Goal: Transaction & Acquisition: Purchase product/service

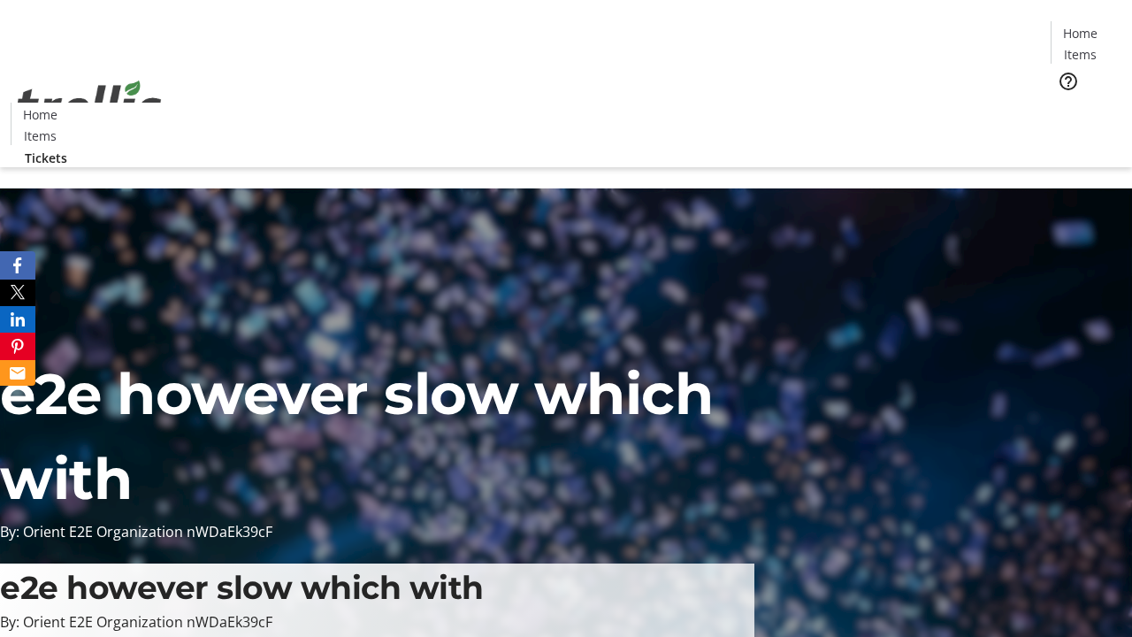
click at [1065, 103] on span "Tickets" at bounding box center [1086, 112] width 42 height 19
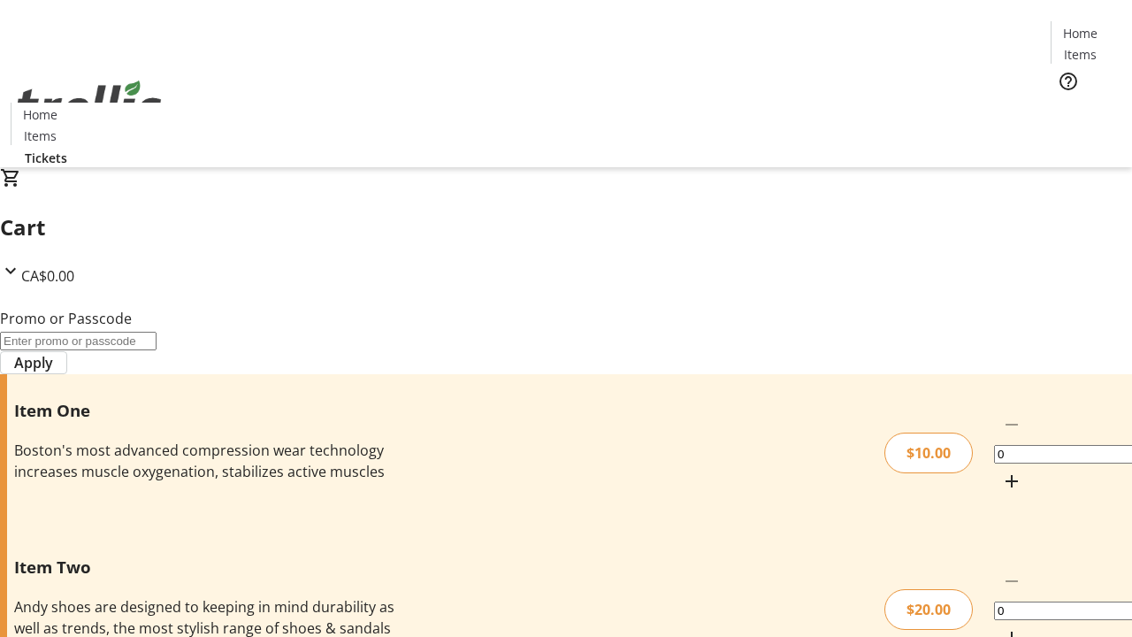
click at [1001, 470] on mat-icon "Increment by one" at bounding box center [1011, 480] width 21 height 21
type input "1"
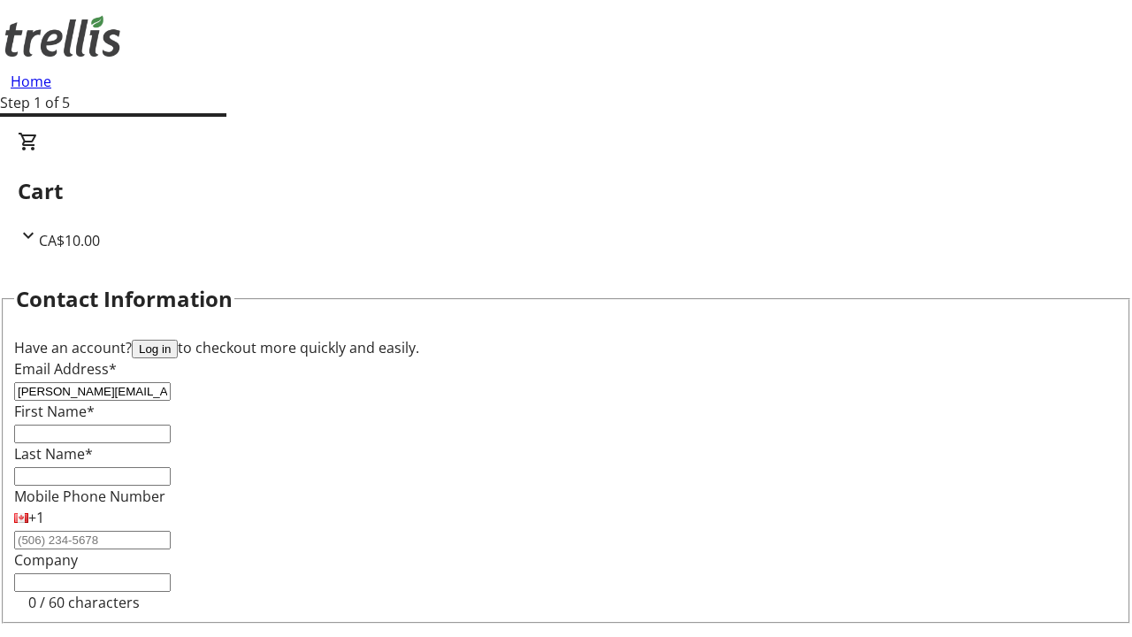
type input "[PERSON_NAME][EMAIL_ADDRESS][DOMAIN_NAME]"
type input "[PERSON_NAME]"
type input "Wisozk"
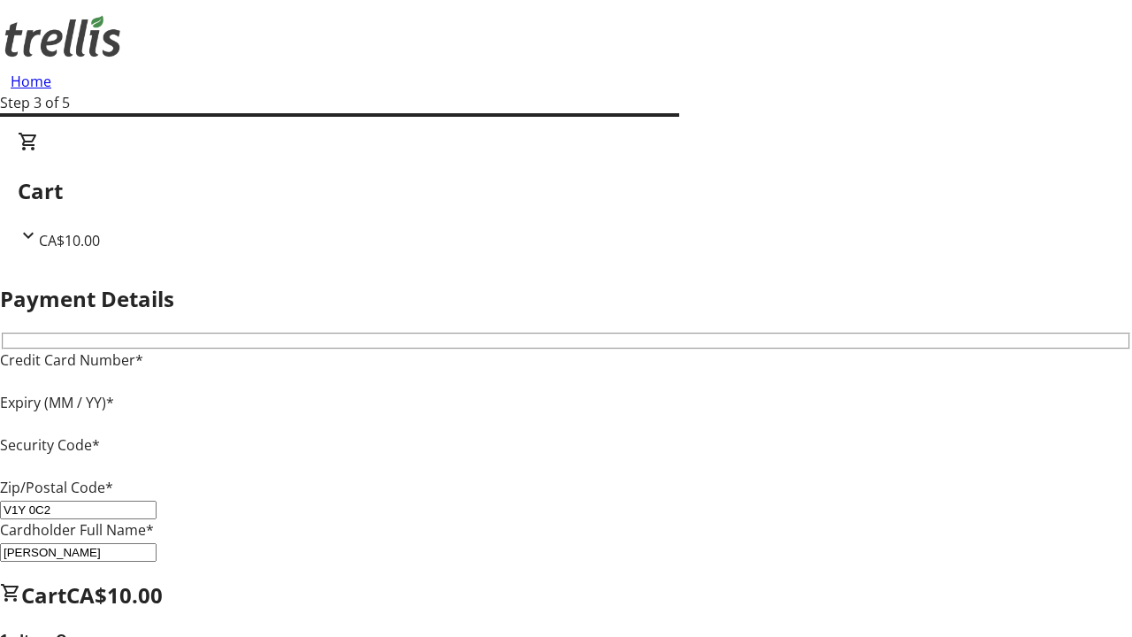
type input "V1Y 0C2"
